Goal: Transaction & Acquisition: Purchase product/service

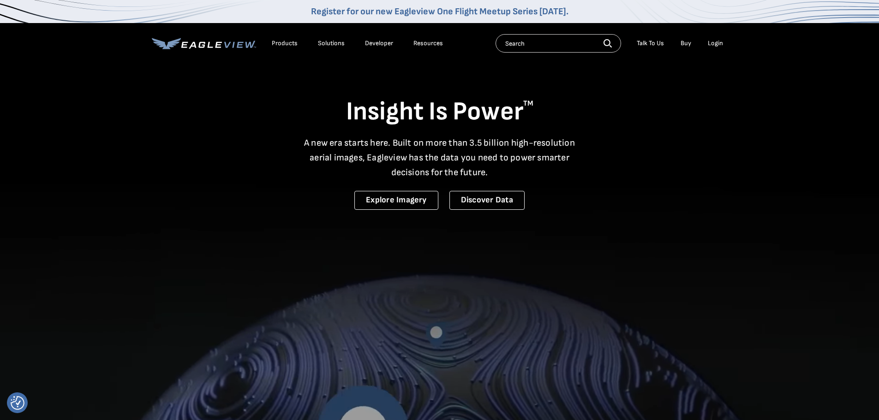
click at [709, 42] on div "Login" at bounding box center [715, 43] width 15 height 8
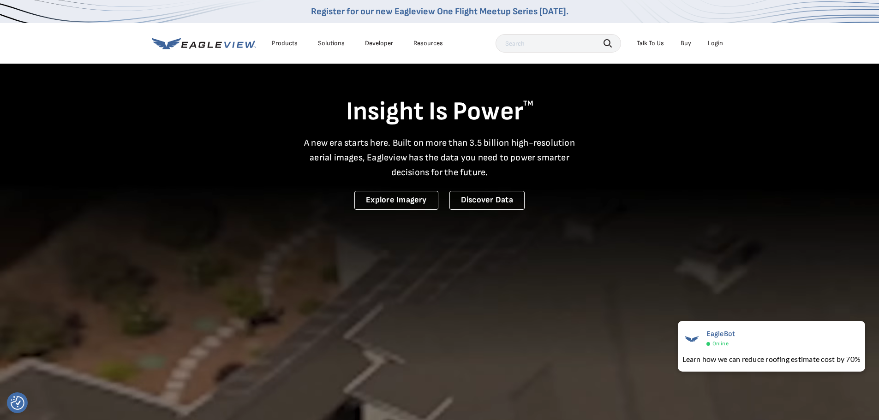
click at [715, 43] on div "Login" at bounding box center [715, 43] width 15 height 8
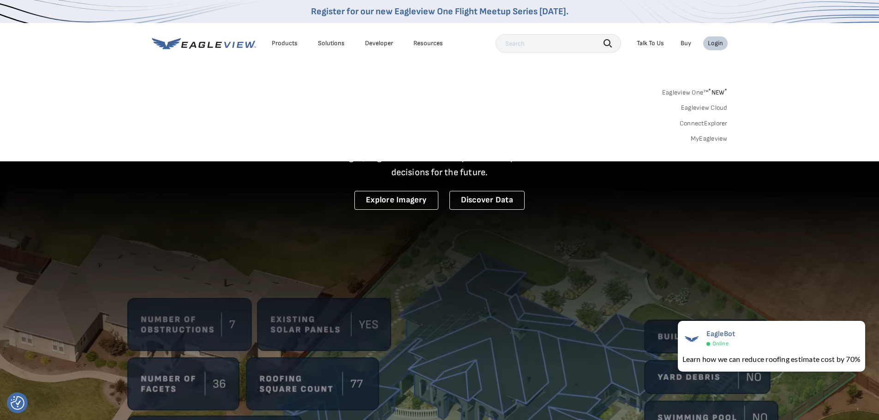
click at [716, 42] on div "Login" at bounding box center [715, 43] width 15 height 8
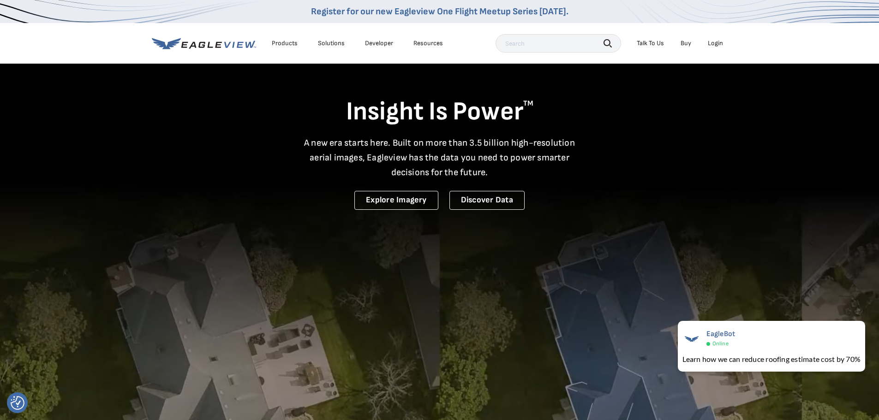
click at [716, 42] on div "Login" at bounding box center [715, 43] width 15 height 8
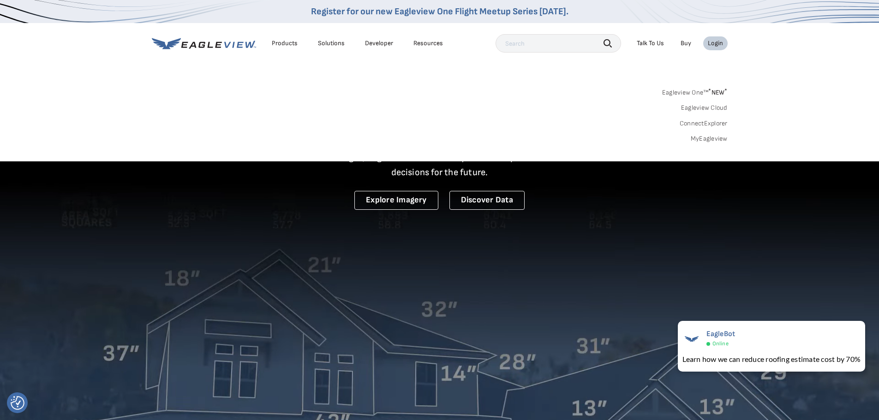
click at [720, 140] on link "MyEagleview" at bounding box center [709, 139] width 37 height 8
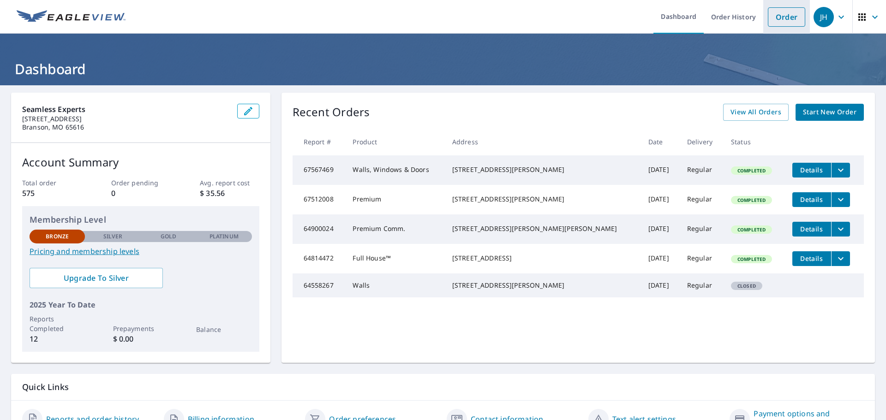
click at [775, 19] on link "Order" at bounding box center [786, 16] width 37 height 19
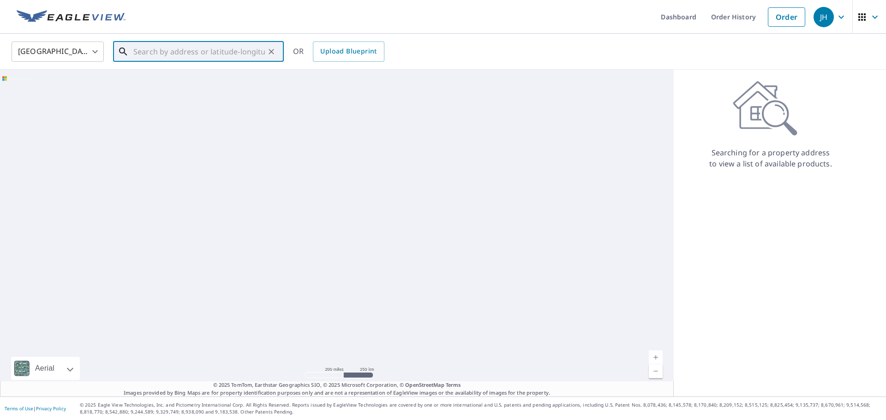
click at [225, 54] on input "text" at bounding box center [199, 52] width 132 height 26
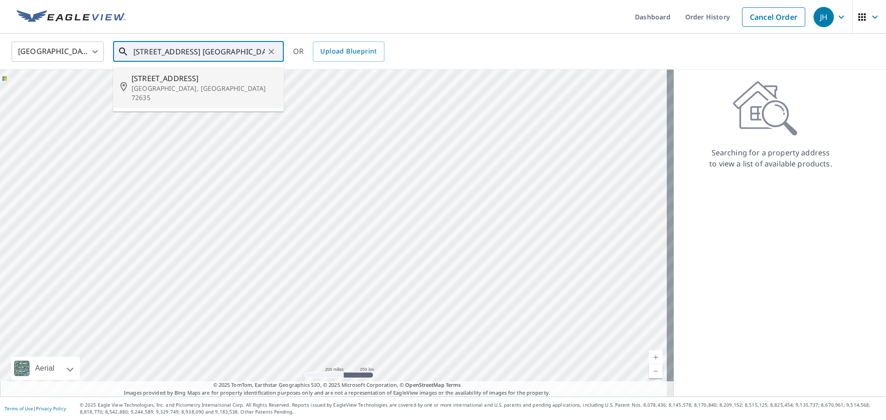
click at [216, 79] on span "[STREET_ADDRESS]" at bounding box center [204, 78] width 145 height 11
type input "[STREET_ADDRESS]"
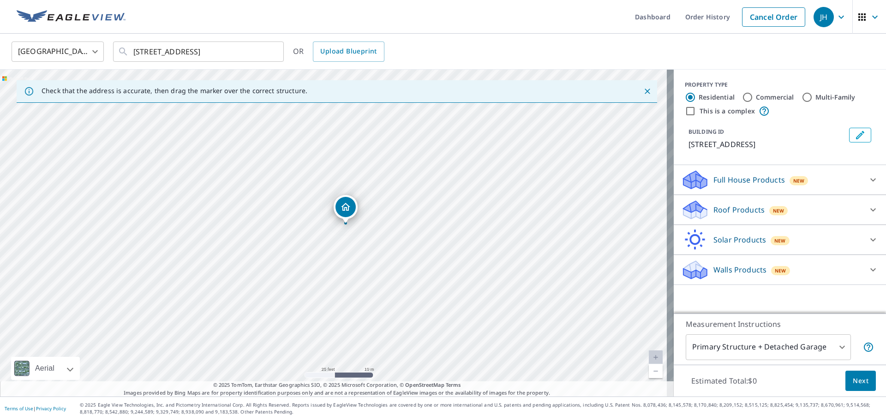
click at [868, 182] on icon at bounding box center [873, 179] width 11 height 11
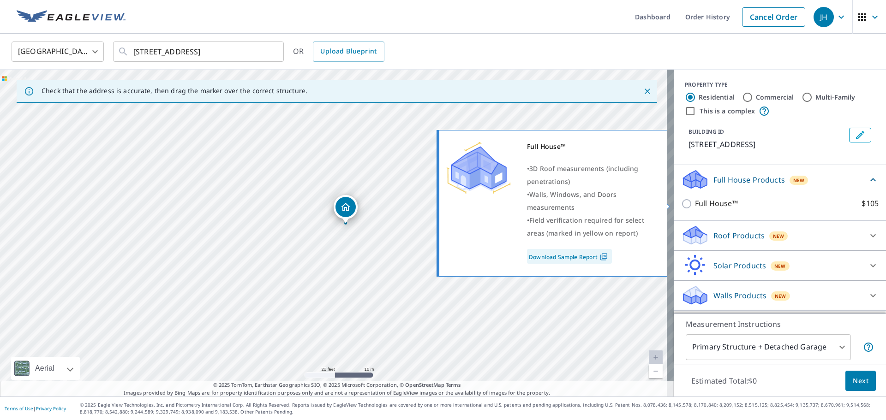
click at [681, 204] on input "Full House™ $105" at bounding box center [688, 203] width 14 height 11
checkbox input "true"
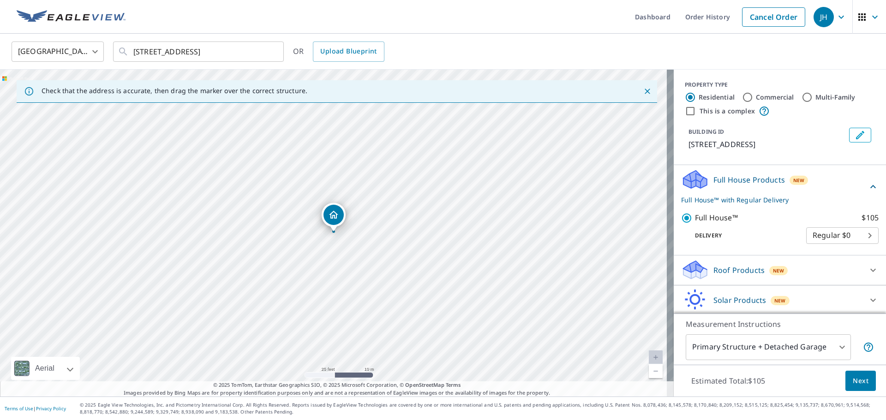
click at [839, 245] on body "JH JH Dashboard Order History Cancel Order JH [GEOGRAPHIC_DATA] [GEOGRAPHIC_DAT…" at bounding box center [443, 210] width 886 height 420
click at [812, 242] on li "Regular $0" at bounding box center [828, 247] width 72 height 17
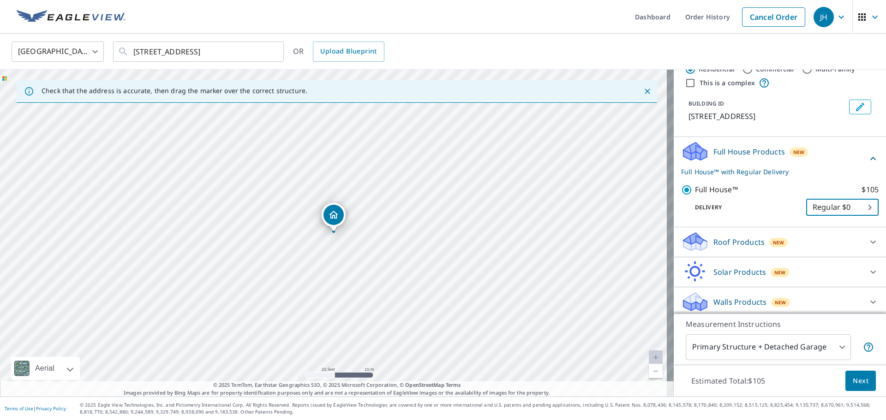
scroll to position [43, 0]
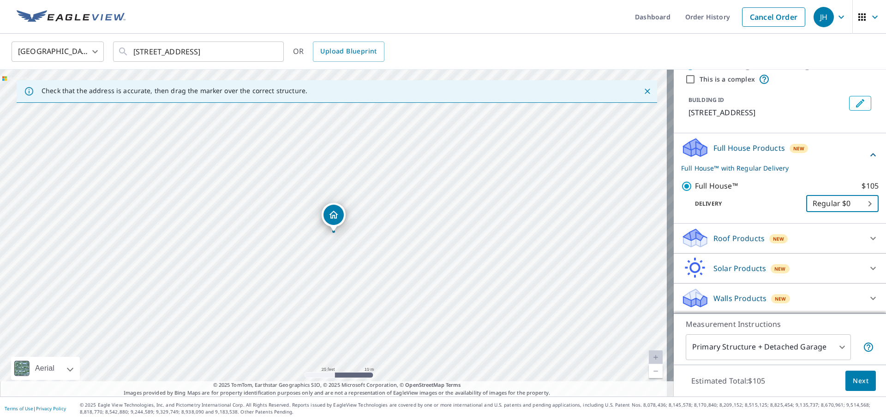
click at [835, 347] on body "JH JH Dashboard Order History Cancel Order JH [GEOGRAPHIC_DATA] [GEOGRAPHIC_DAT…" at bounding box center [443, 210] width 886 height 420
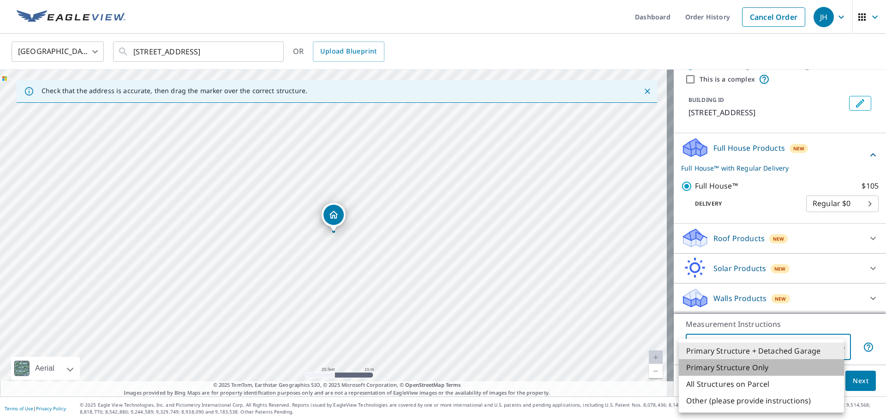
click at [786, 368] on li "Primary Structure Only" at bounding box center [761, 368] width 165 height 17
type input "2"
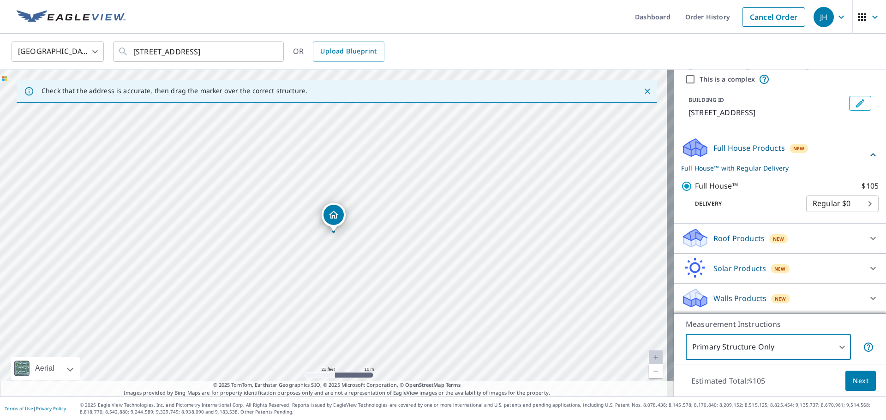
click at [820, 343] on body "JH JH Dashboard Order History Cancel Order JH [GEOGRAPHIC_DATA] [GEOGRAPHIC_DAT…" at bounding box center [443, 210] width 886 height 420
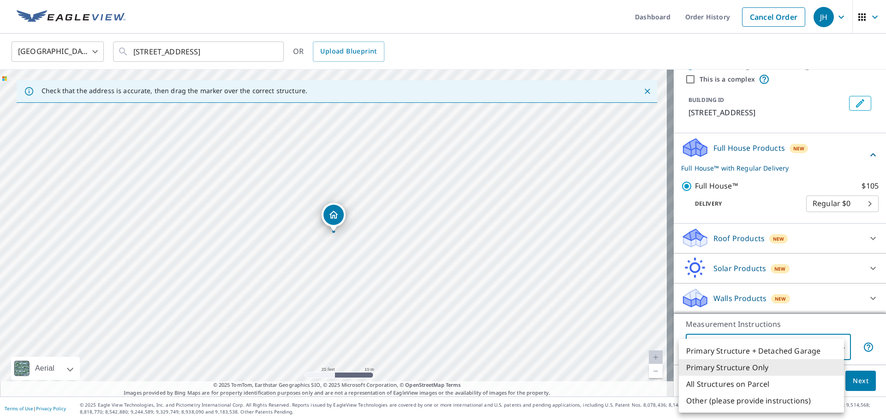
click at [746, 368] on li "Primary Structure Only" at bounding box center [761, 368] width 165 height 17
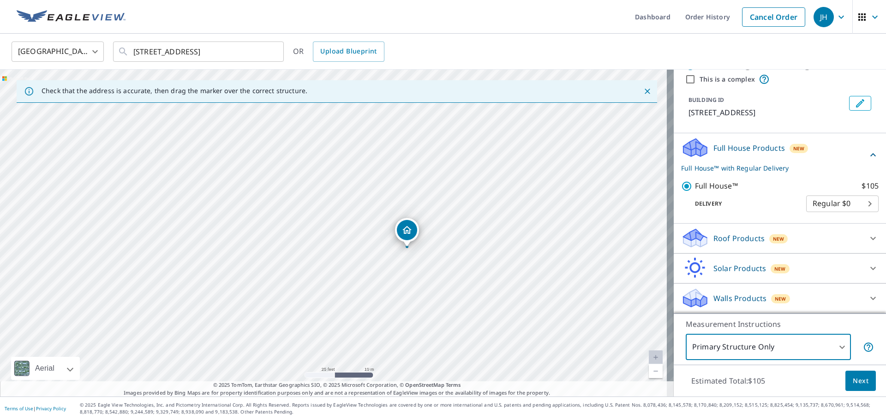
click at [855, 381] on span "Next" at bounding box center [861, 382] width 16 height 12
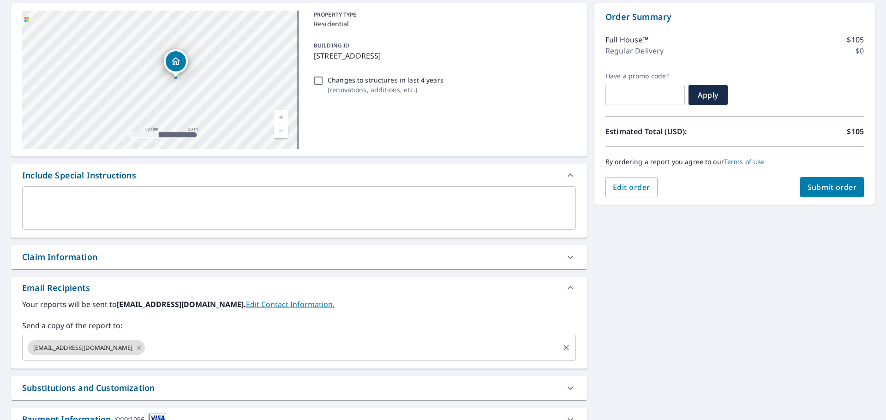
scroll to position [108, 0]
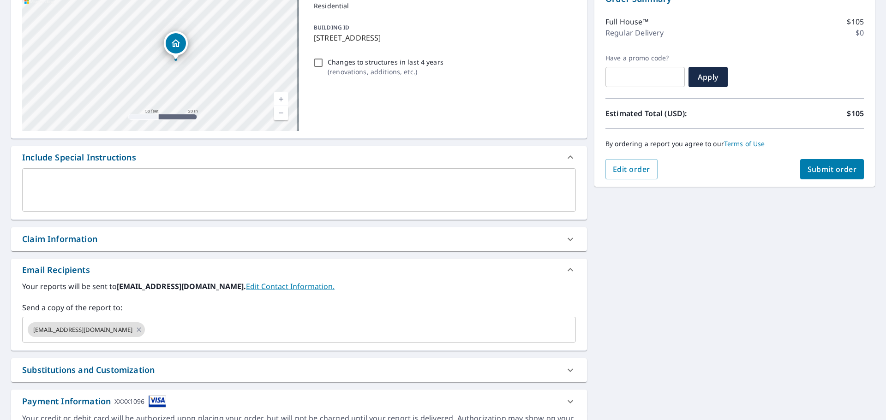
click at [566, 241] on icon at bounding box center [570, 239] width 11 height 11
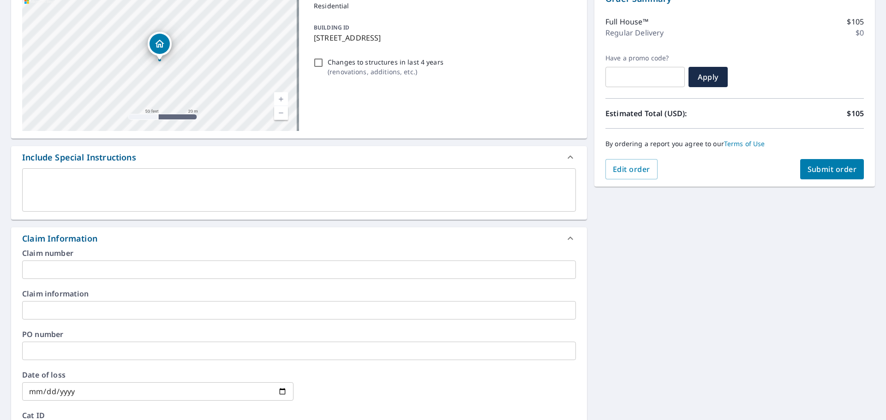
click at [565, 238] on icon at bounding box center [570, 238] width 11 height 11
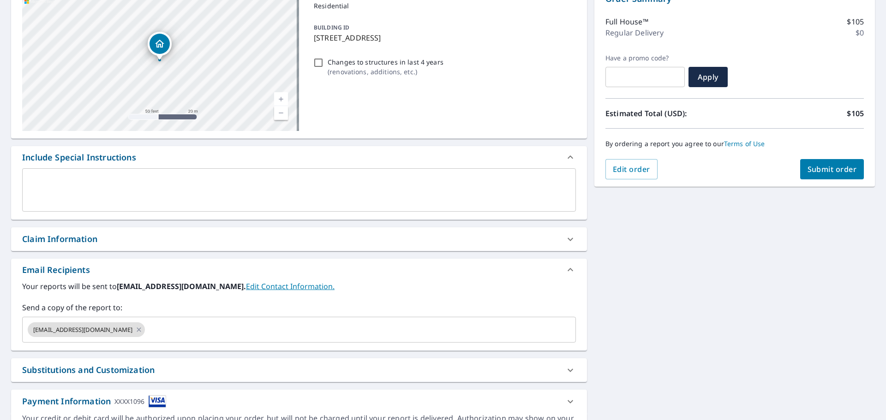
scroll to position [161, 0]
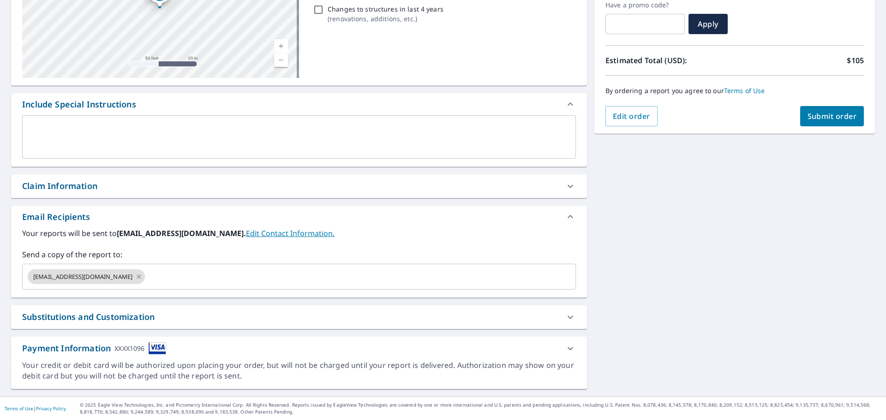
click at [525, 319] on div "Substitutions and Customization" at bounding box center [290, 317] width 537 height 12
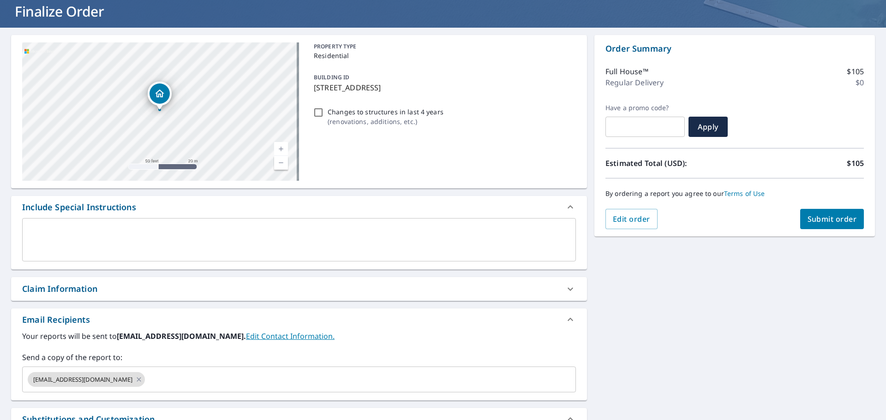
scroll to position [0, 0]
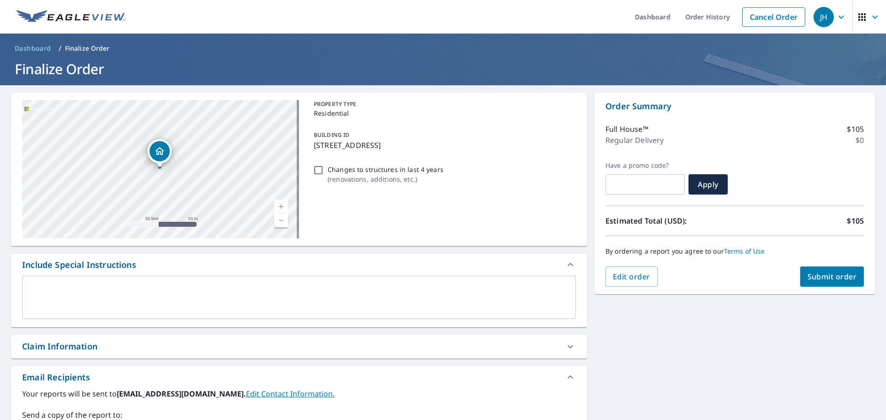
click at [831, 279] on span "Submit order" at bounding box center [832, 277] width 49 height 10
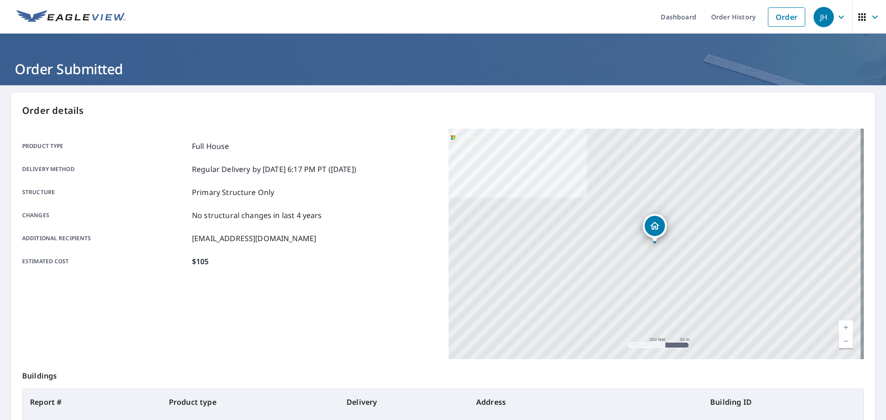
scroll to position [123, 0]
